Goal: Task Accomplishment & Management: Manage account settings

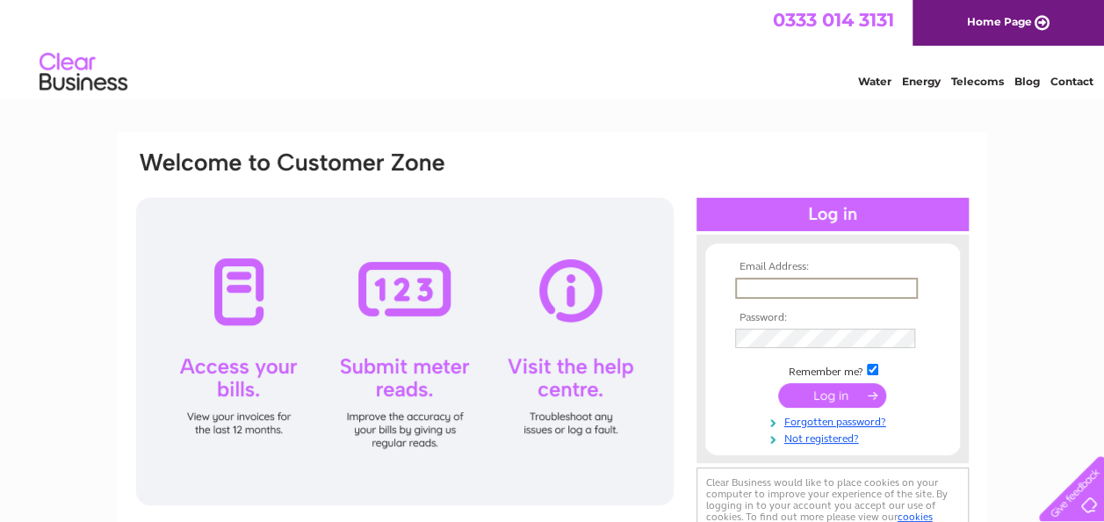
click at [750, 287] on input "text" at bounding box center [826, 288] width 183 height 21
type input "turrifftackle@btconnect.com"
click at [778, 384] on input "submit" at bounding box center [832, 396] width 108 height 25
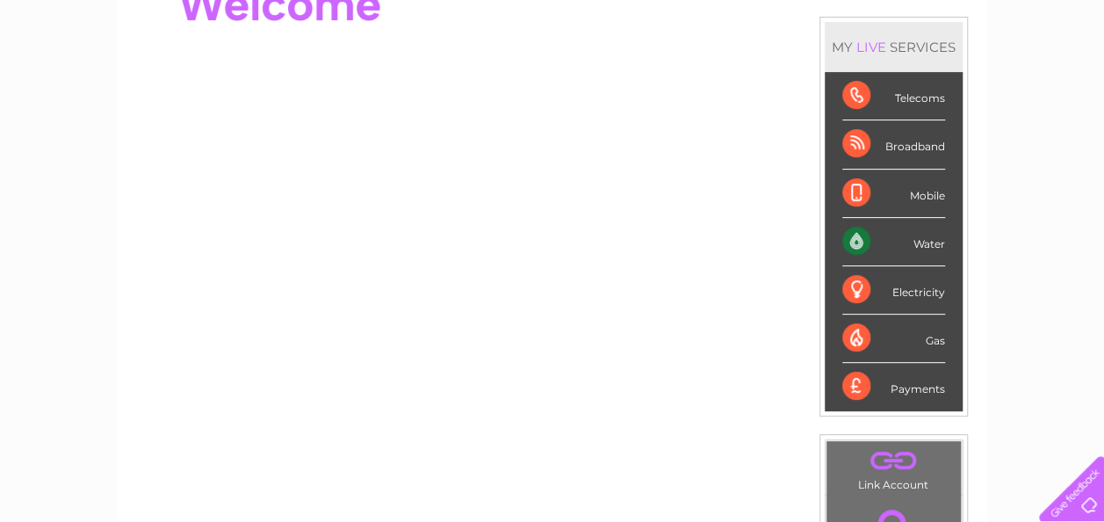
scroll to position [215, 0]
click at [924, 242] on div "Water" at bounding box center [893, 241] width 103 height 48
click at [854, 242] on div "Water" at bounding box center [893, 241] width 103 height 48
click at [855, 235] on div "Water" at bounding box center [893, 241] width 103 height 48
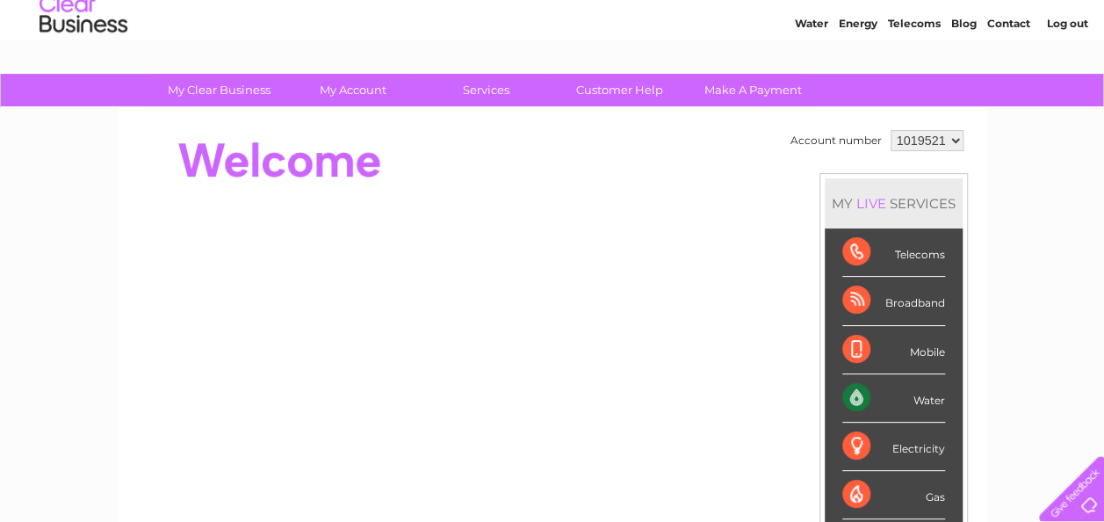
scroll to position [0, 0]
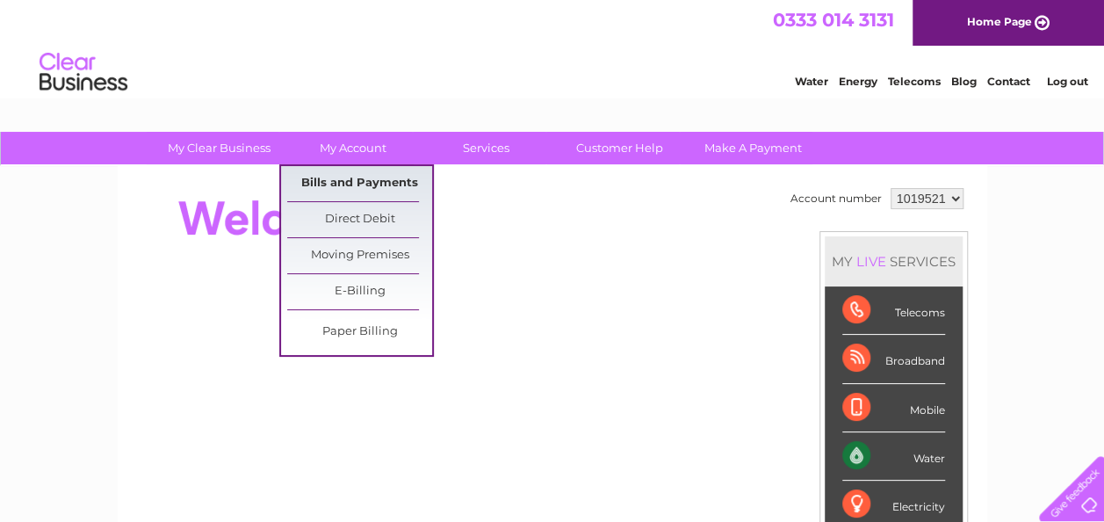
click at [381, 183] on link "Bills and Payments" at bounding box center [359, 183] width 145 height 35
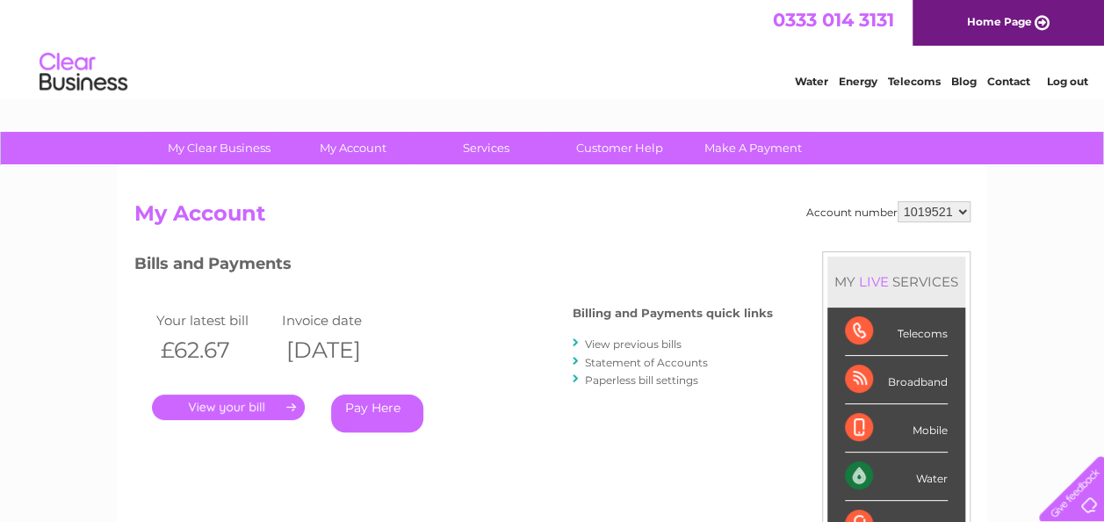
click at [256, 413] on link "." at bounding box center [228, 406] width 153 height 25
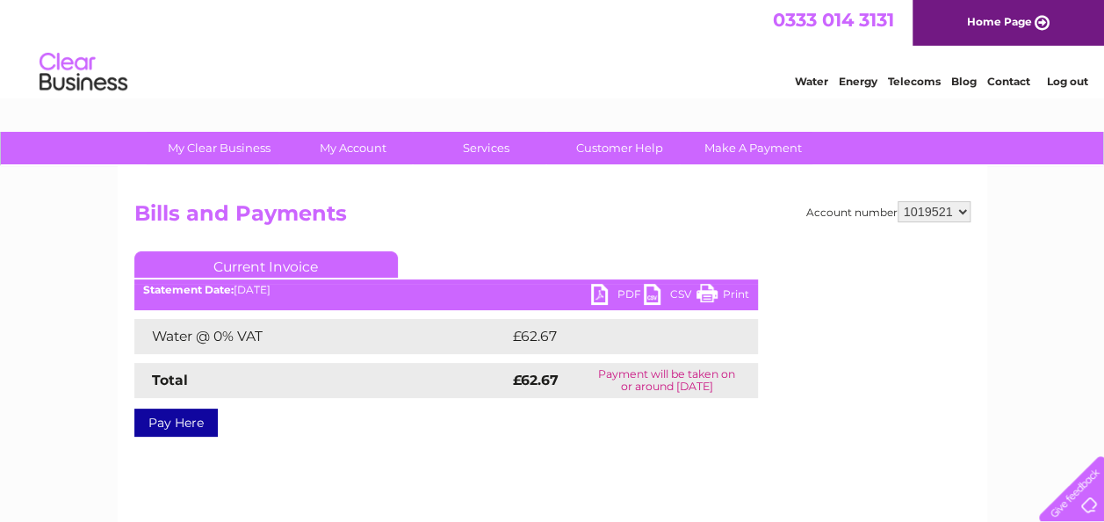
click at [597, 297] on link "PDF" at bounding box center [617, 296] width 53 height 25
